Goal: Task Accomplishment & Management: Manage account settings

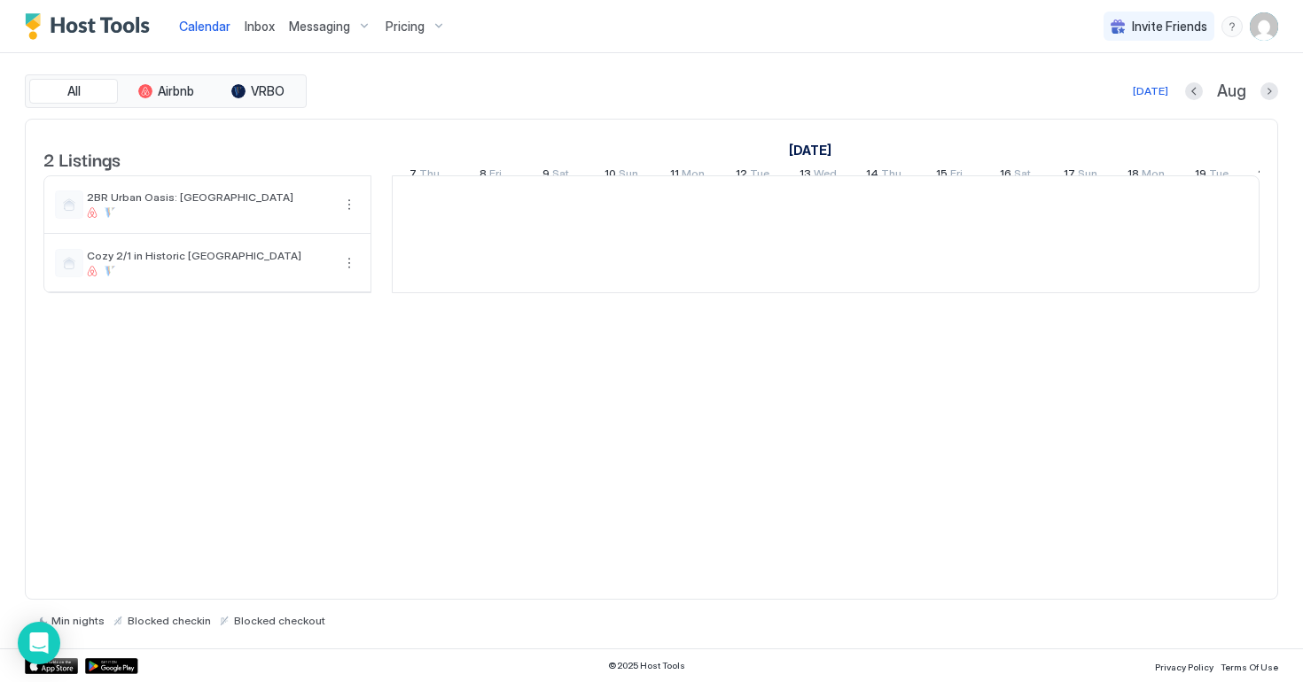
scroll to position [0, 985]
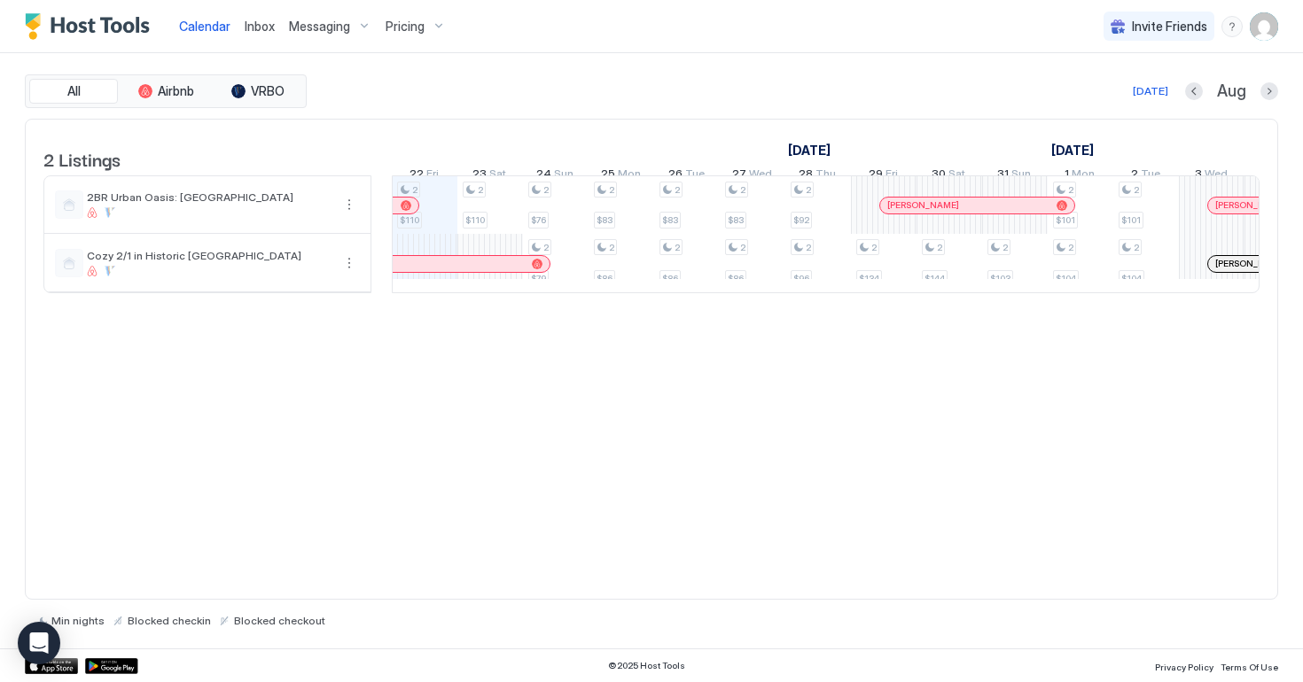
click at [417, 35] on div "Pricing" at bounding box center [415, 27] width 74 height 30
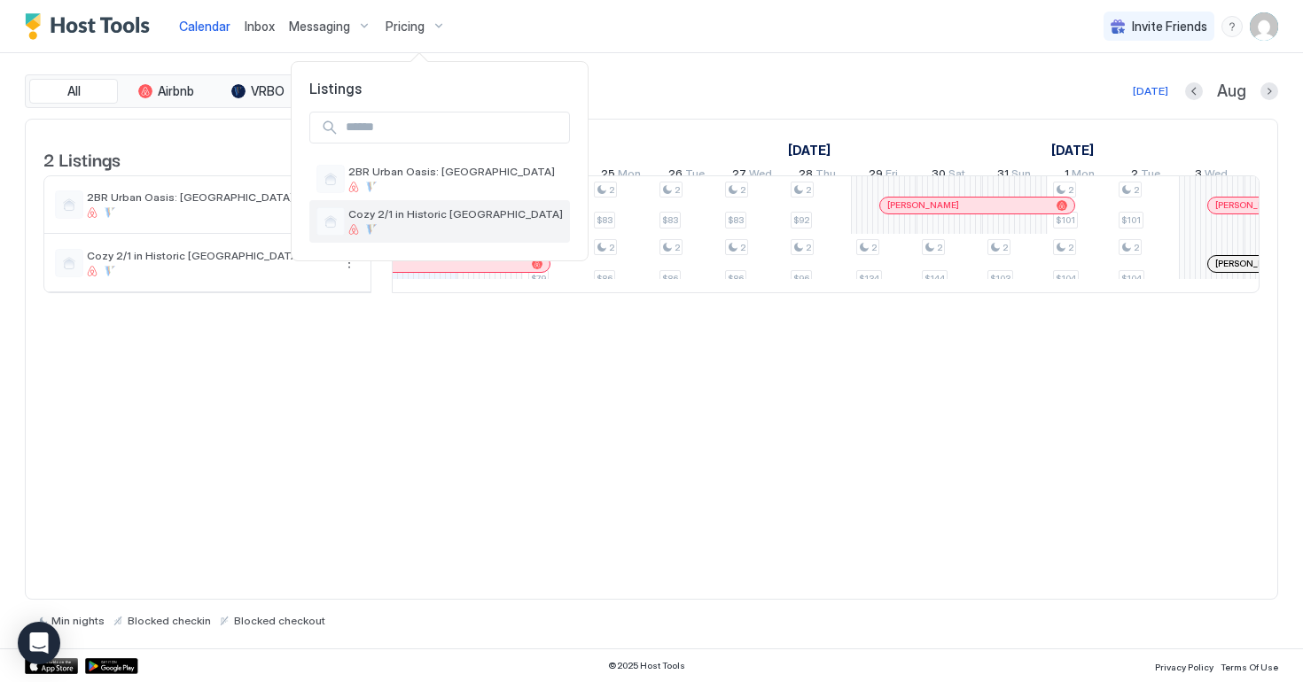
click at [445, 225] on div at bounding box center [455, 229] width 214 height 11
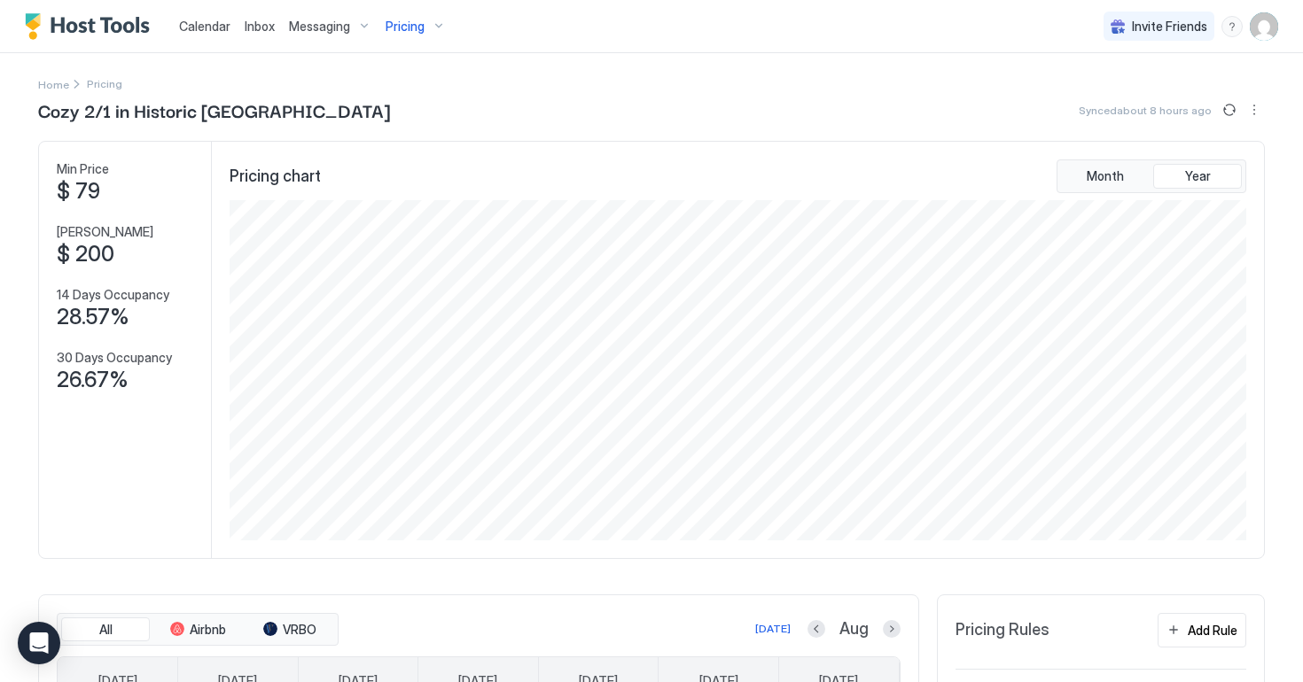
click at [418, 27] on span "Pricing" at bounding box center [405, 27] width 39 height 16
click at [418, 27] on div at bounding box center [651, 341] width 1303 height 682
click at [106, 27] on img "Host Tools Logo" at bounding box center [91, 26] width 133 height 27
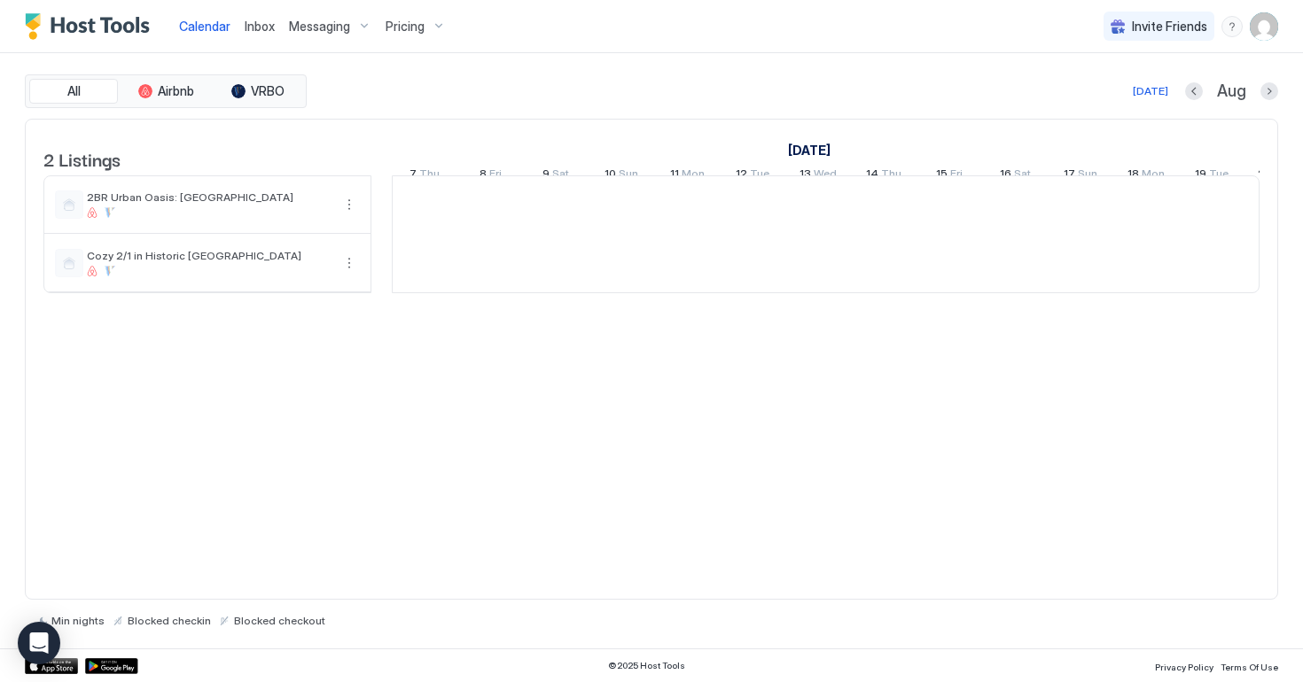
scroll to position [0, 985]
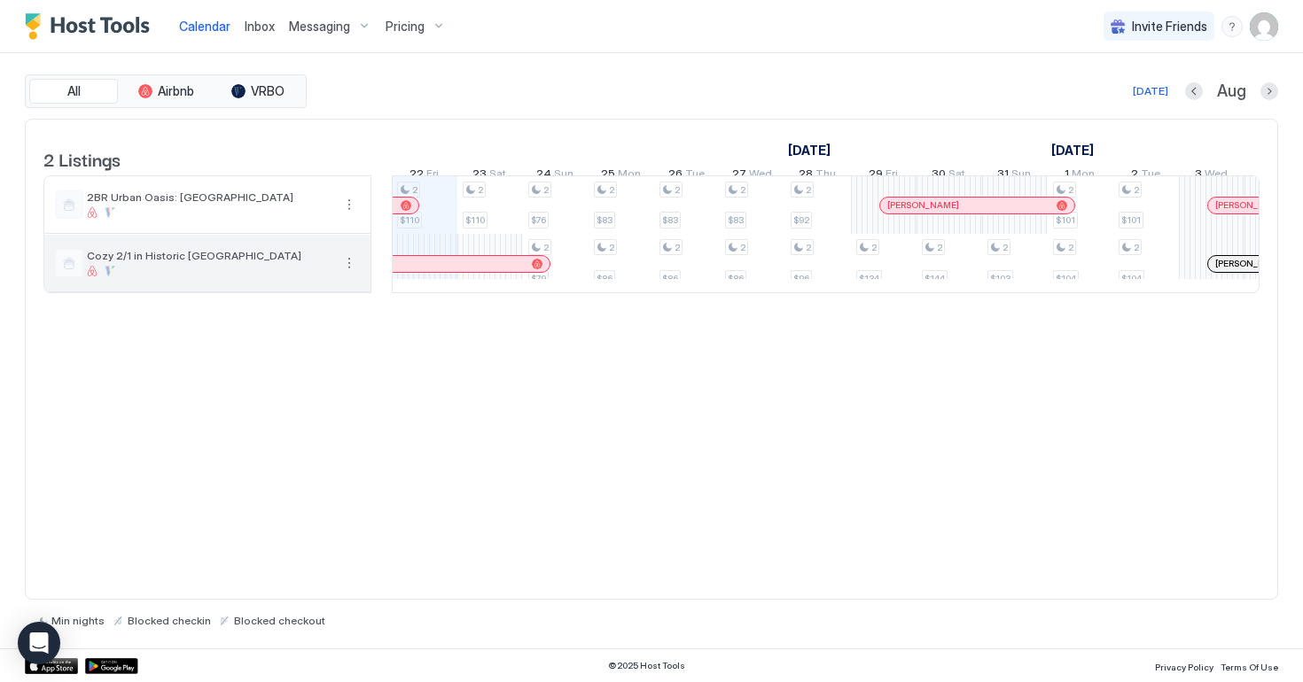
click at [135, 277] on div "Cozy 2/1 in Historic [GEOGRAPHIC_DATA]" at bounding box center [209, 262] width 245 height 27
click at [142, 262] on span "Cozy 2/1 in Historic [GEOGRAPHIC_DATA]" at bounding box center [209, 255] width 245 height 13
click at [214, 262] on span "Cozy 2/1 in Historic [GEOGRAPHIC_DATA]" at bounding box center [209, 255] width 245 height 13
click at [167, 262] on span "Cozy 2/1 in Historic [GEOGRAPHIC_DATA]" at bounding box center [209, 255] width 245 height 13
click at [92, 262] on span "Cozy 2/1 in Historic [GEOGRAPHIC_DATA]" at bounding box center [209, 255] width 245 height 13
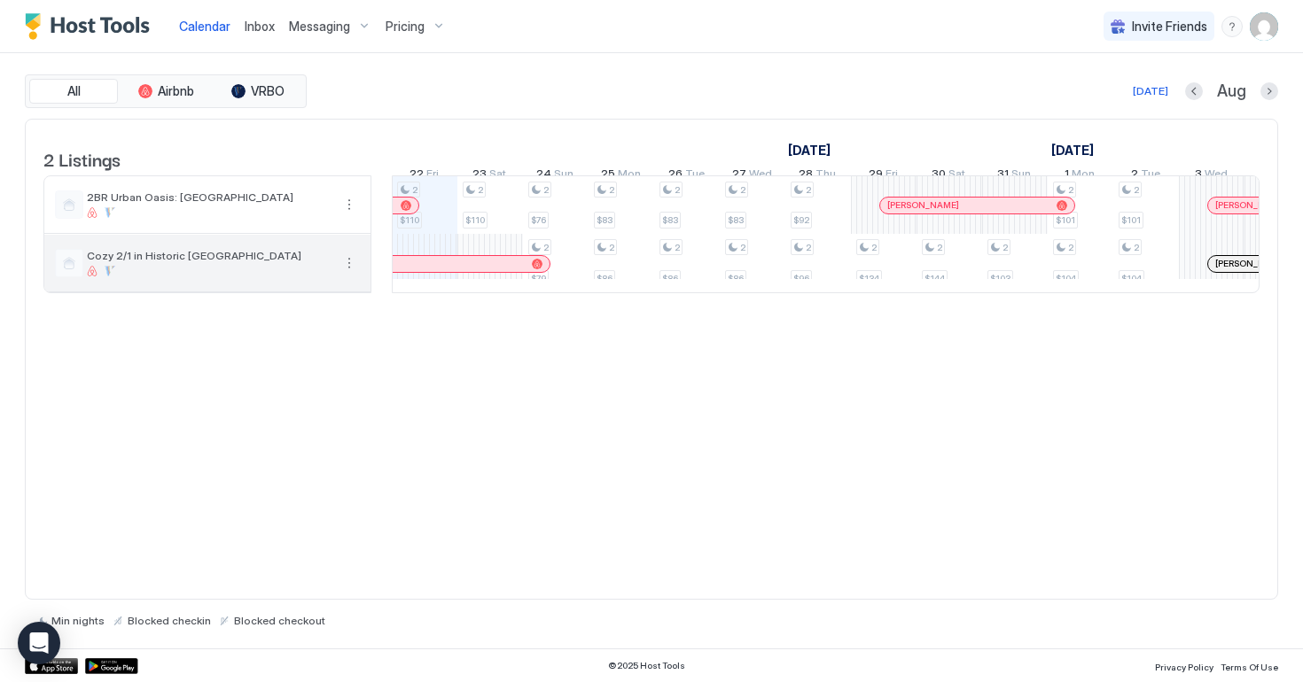
click at [92, 262] on span "Cozy 2/1 in Historic [GEOGRAPHIC_DATA]" at bounding box center [209, 255] width 245 height 13
click at [105, 277] on div "Cozy 2/1 in Historic [GEOGRAPHIC_DATA]" at bounding box center [209, 262] width 245 height 27
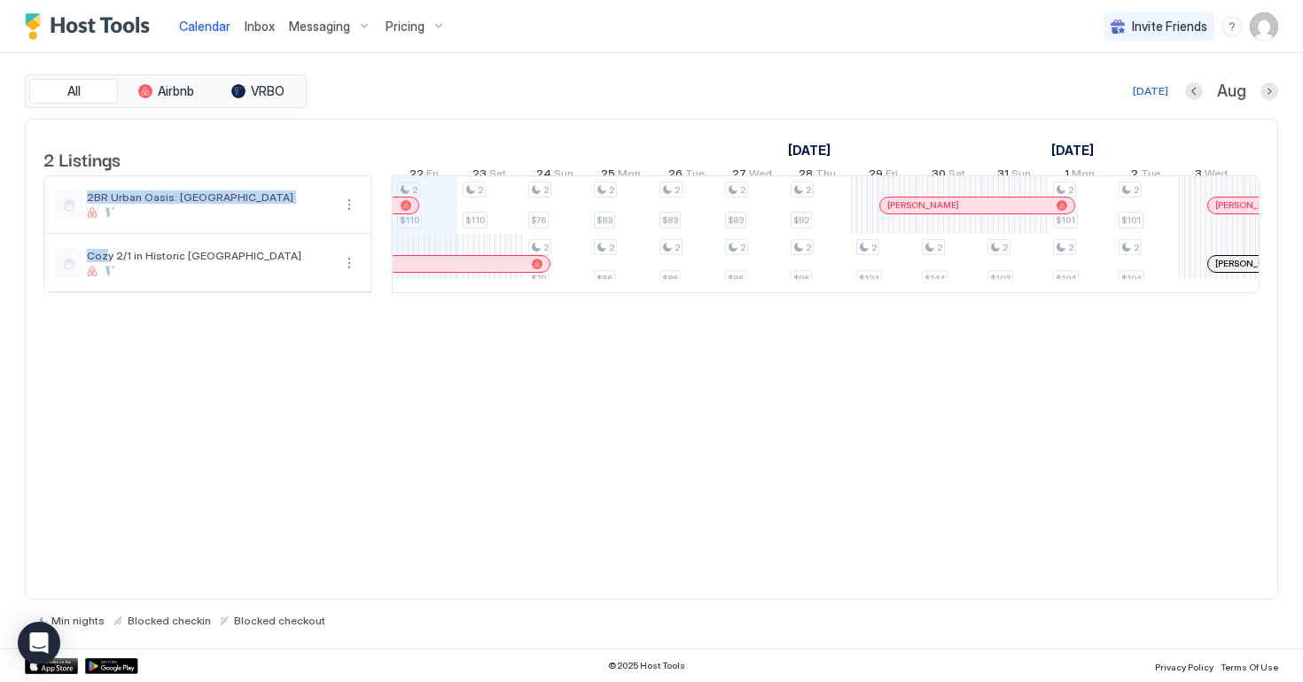
click at [1267, 31] on img "User profile" at bounding box center [1264, 26] width 28 height 28
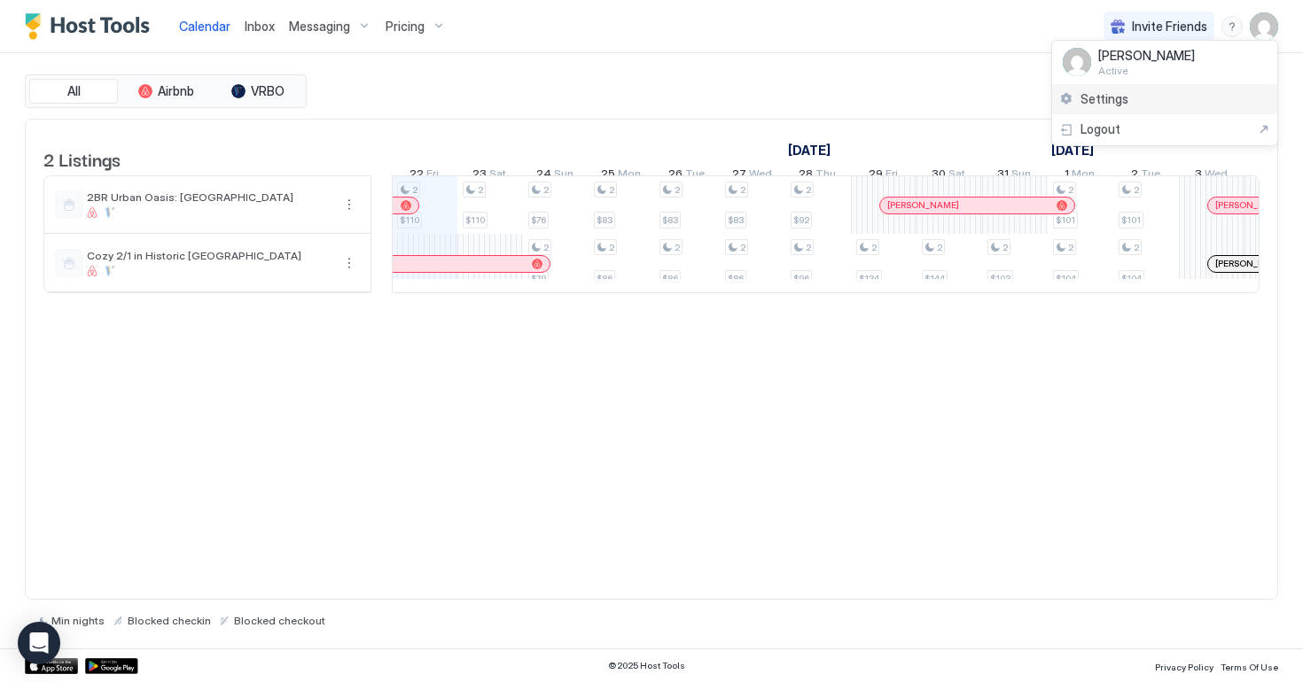
click at [1135, 95] on div "Settings" at bounding box center [1164, 99] width 225 height 31
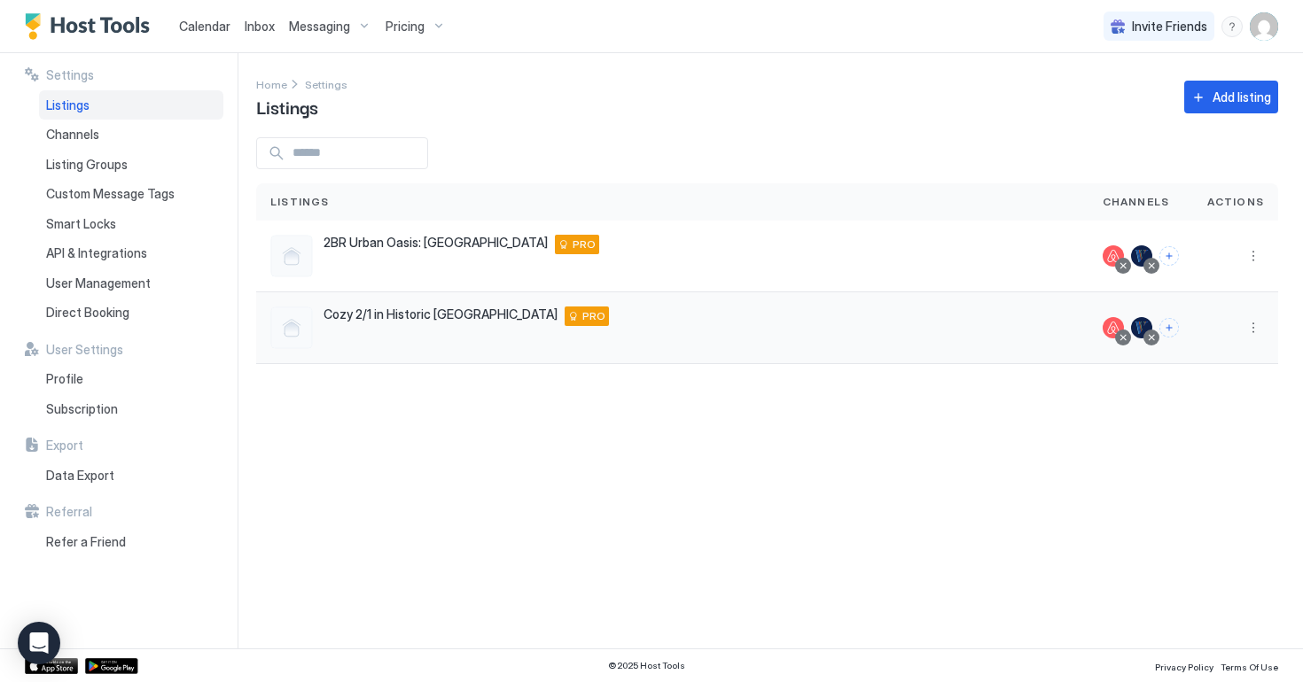
click at [443, 324] on div "Cozy 2/1 in Historic [GEOGRAPHIC_DATA] [STREET_ADDRESS] PRO" at bounding box center [466, 316] width 285 height 19
click at [368, 310] on span "Cozy 2/1 in Historic [GEOGRAPHIC_DATA]" at bounding box center [441, 315] width 234 height 16
click at [1252, 330] on button "More options" at bounding box center [1253, 327] width 21 height 21
click at [1239, 416] on span "Listing Settings" at bounding box center [1213, 409] width 79 height 13
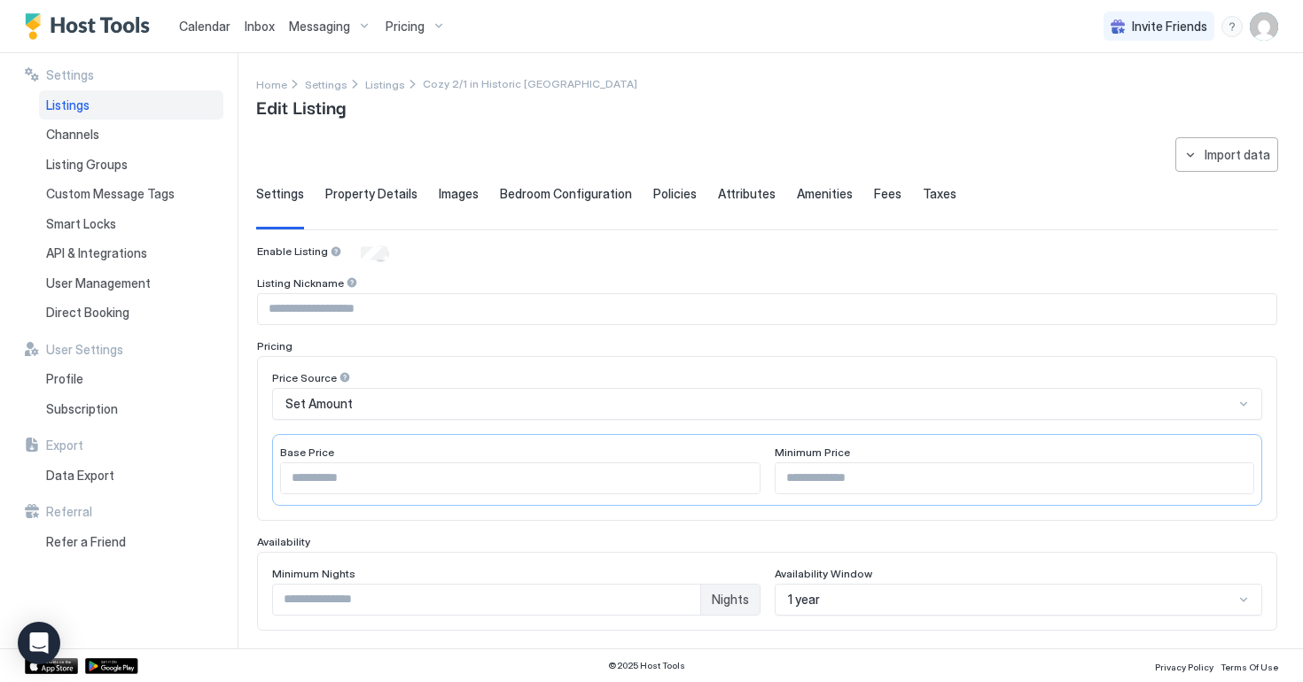
click at [932, 200] on span "Taxes" at bounding box center [940, 194] width 34 height 16
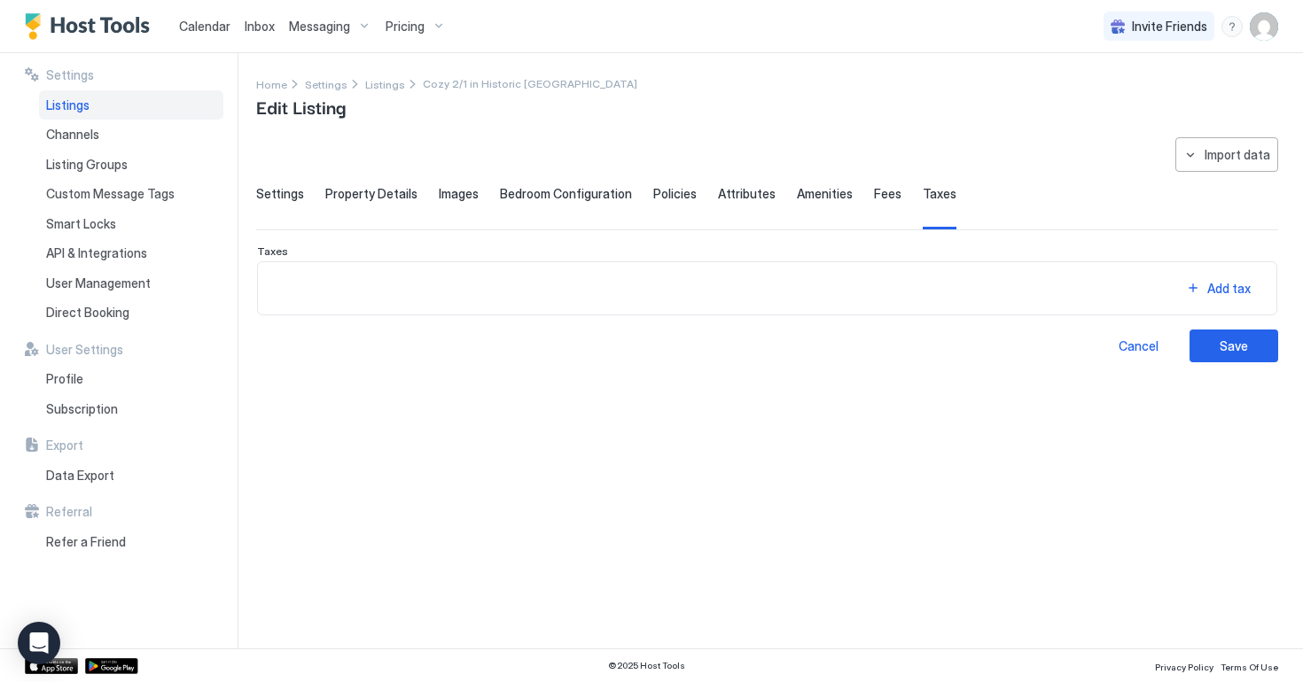
click at [874, 191] on span "Fees" at bounding box center [887, 194] width 27 height 16
click at [797, 192] on span "Amenities" at bounding box center [825, 194] width 56 height 16
click at [737, 196] on span "Attributes" at bounding box center [747, 194] width 58 height 16
click at [581, 203] on div "Bedroom Configuration" at bounding box center [566, 207] width 132 height 43
click at [448, 198] on span "Images" at bounding box center [459, 194] width 40 height 16
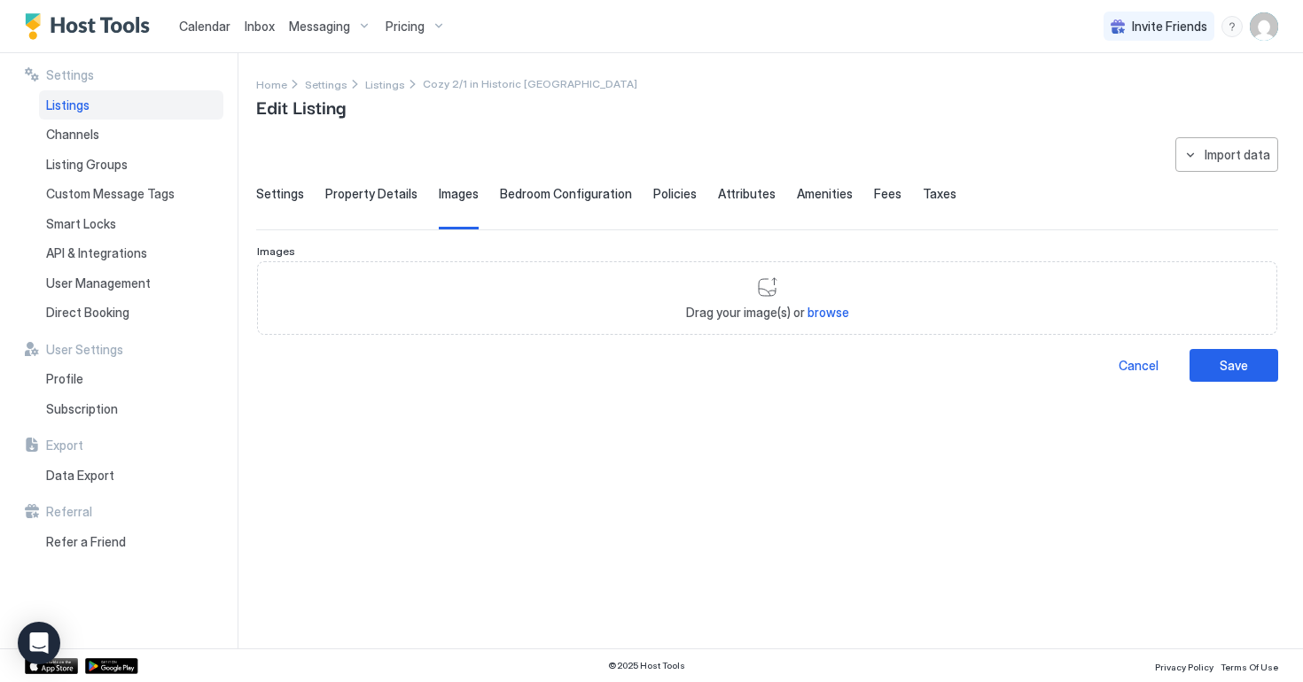
click at [359, 197] on span "Property Details" at bounding box center [371, 194] width 92 height 16
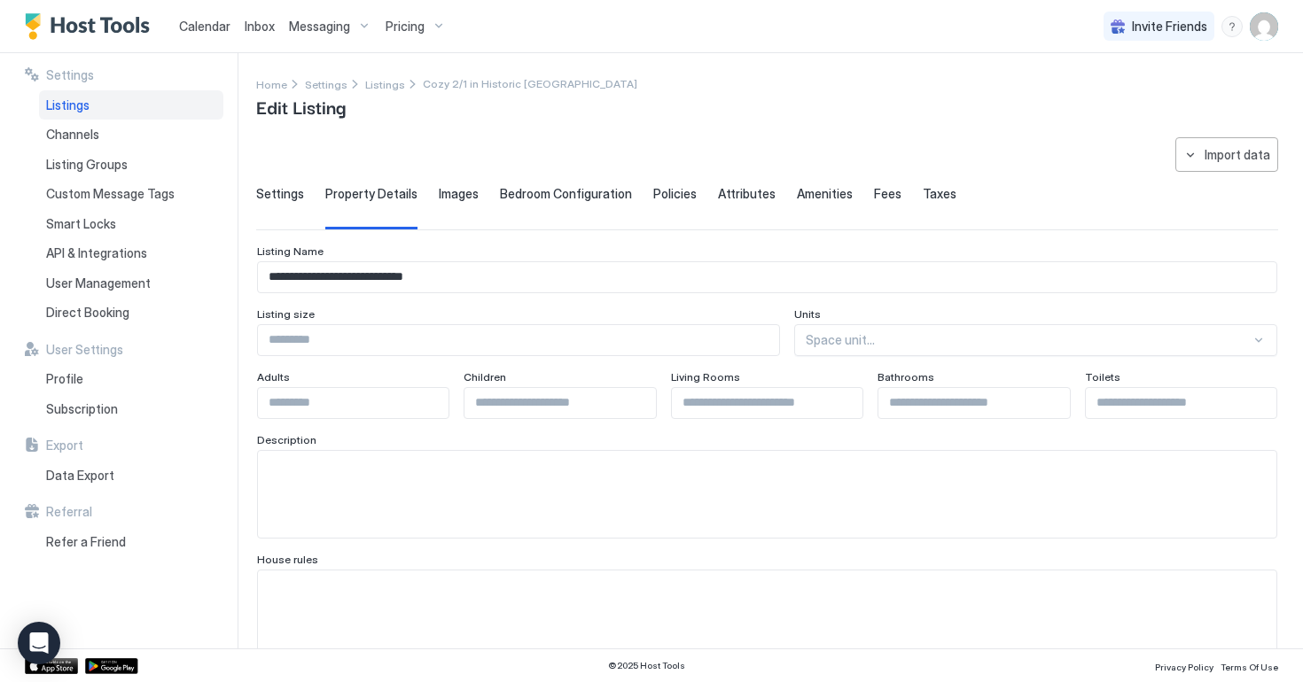
click at [277, 191] on span "Settings" at bounding box center [280, 194] width 48 height 16
